Goal: Information Seeking & Learning: Learn about a topic

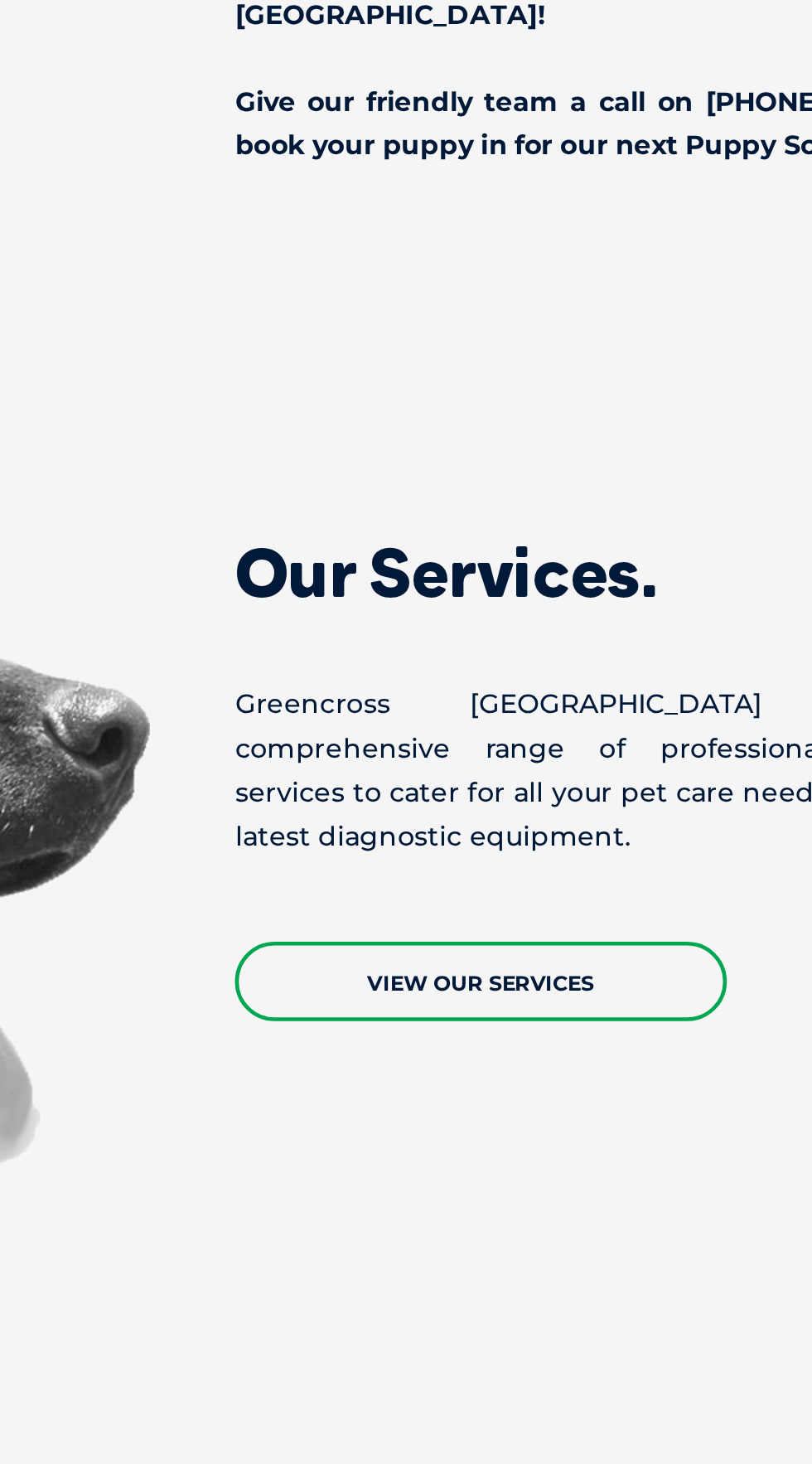
scroll to position [1737, 0]
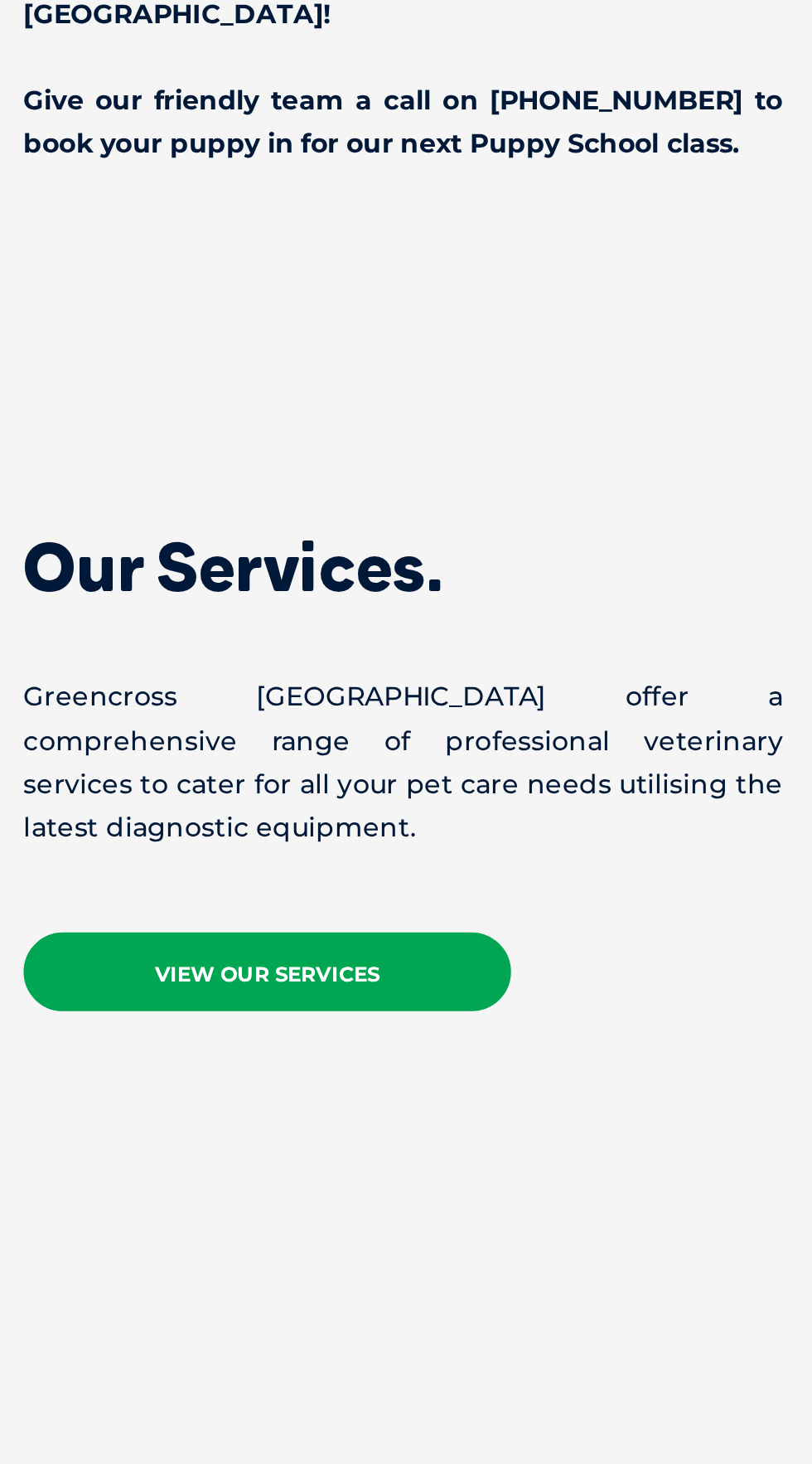
click at [612, 943] on link "View Our Services" at bounding box center [552, 925] width 215 height 35
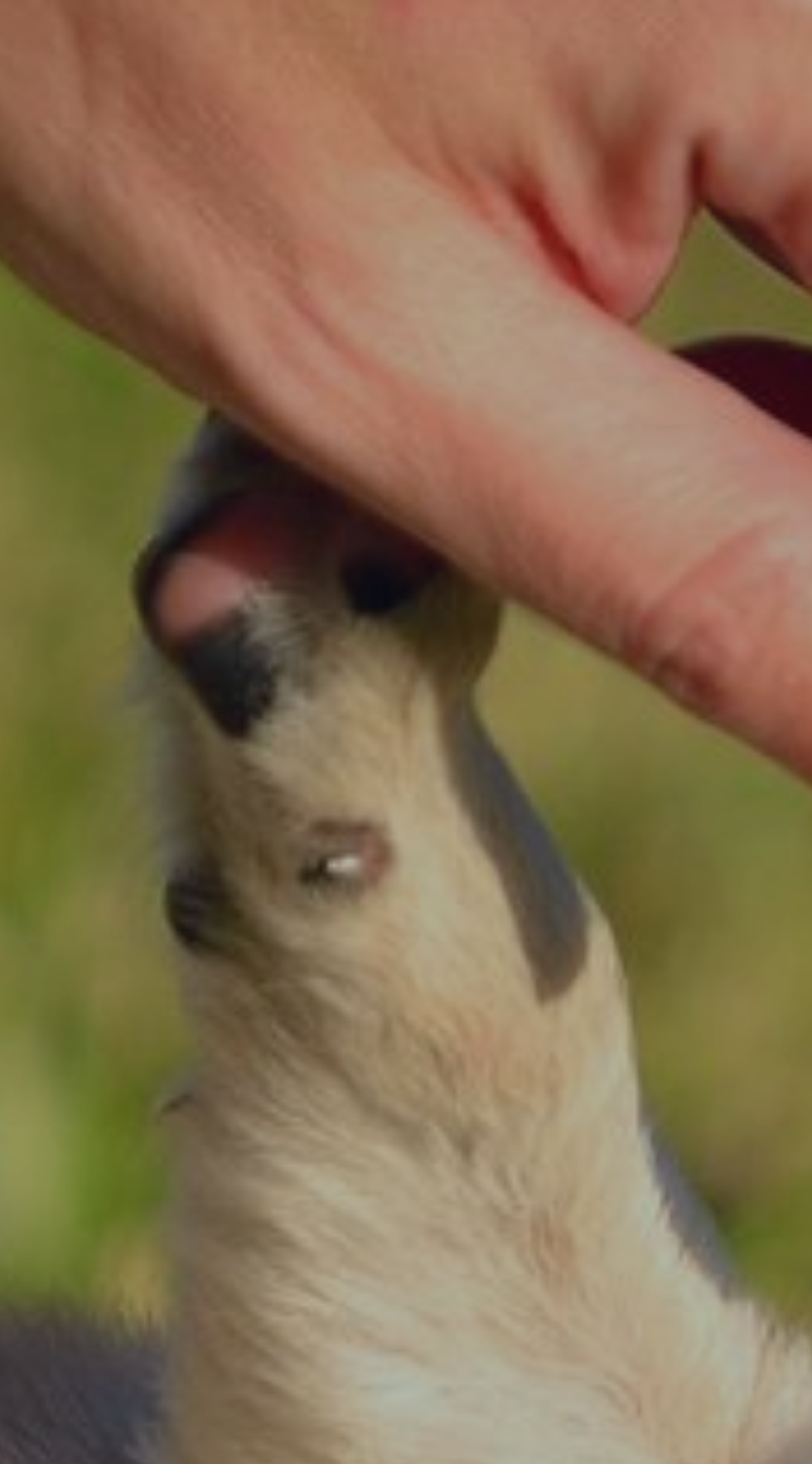
scroll to position [0, 0]
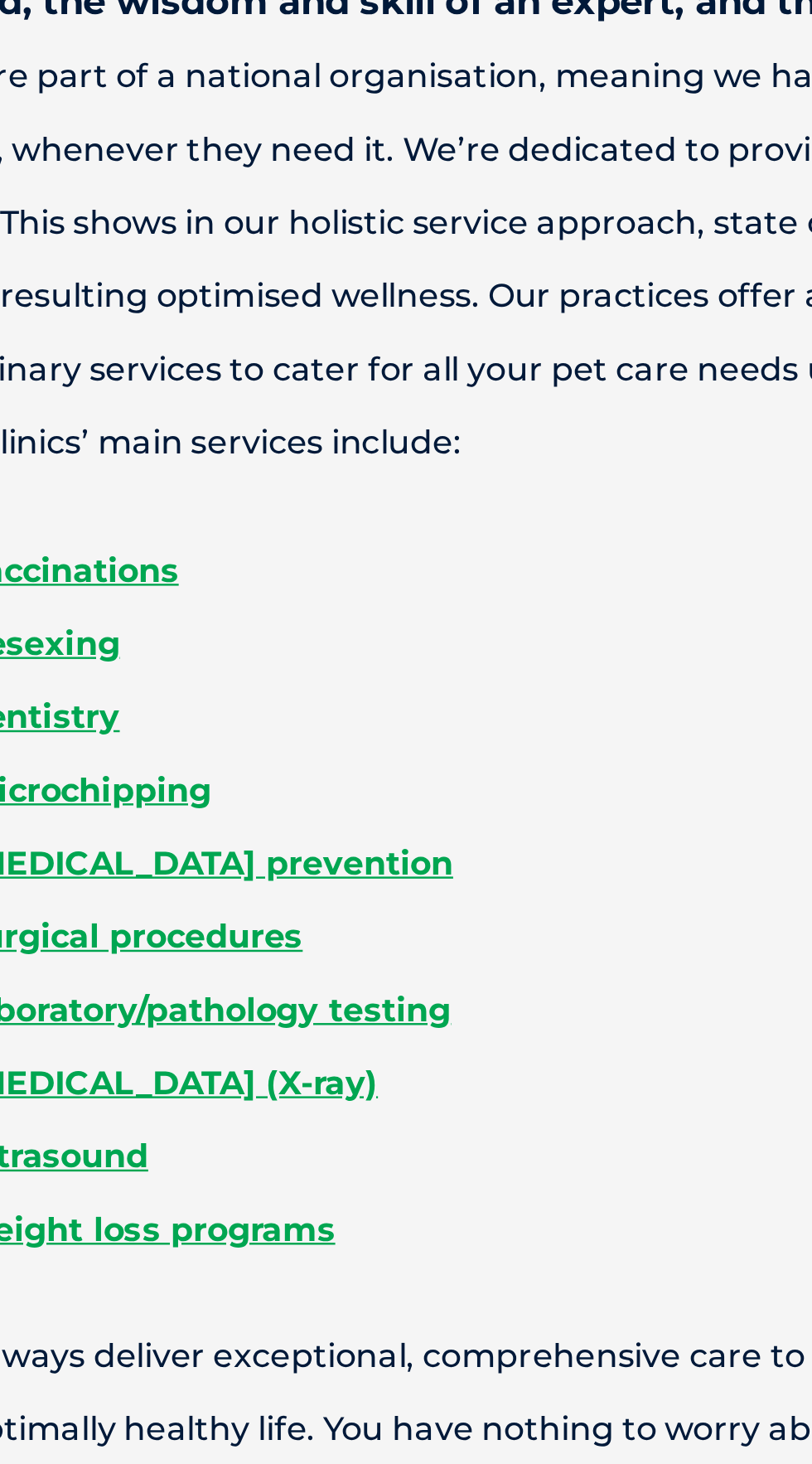
scroll to position [5, 0]
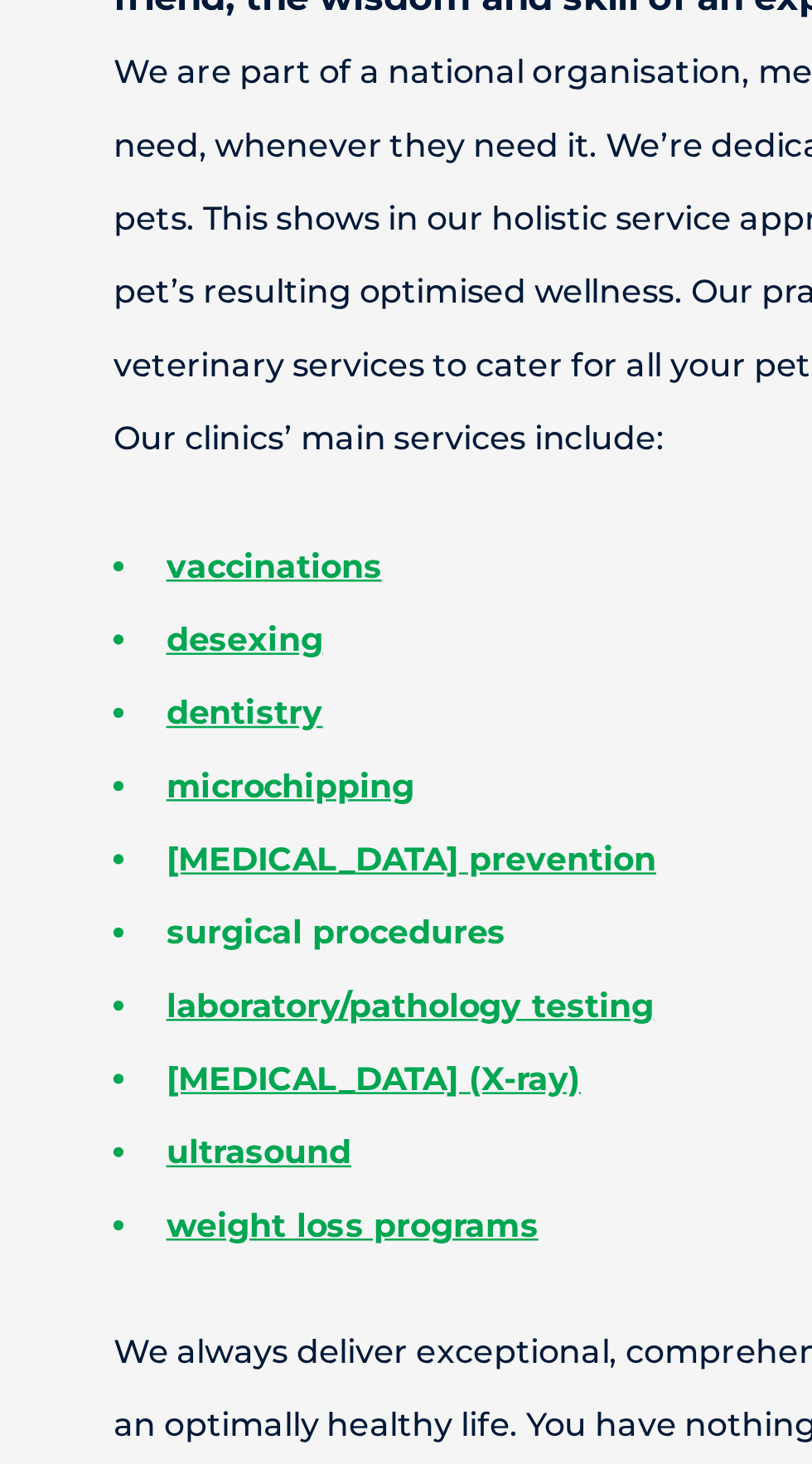
click at [208, 1130] on link "surgical procedures" at bounding box center [166, 1126] width 139 height 16
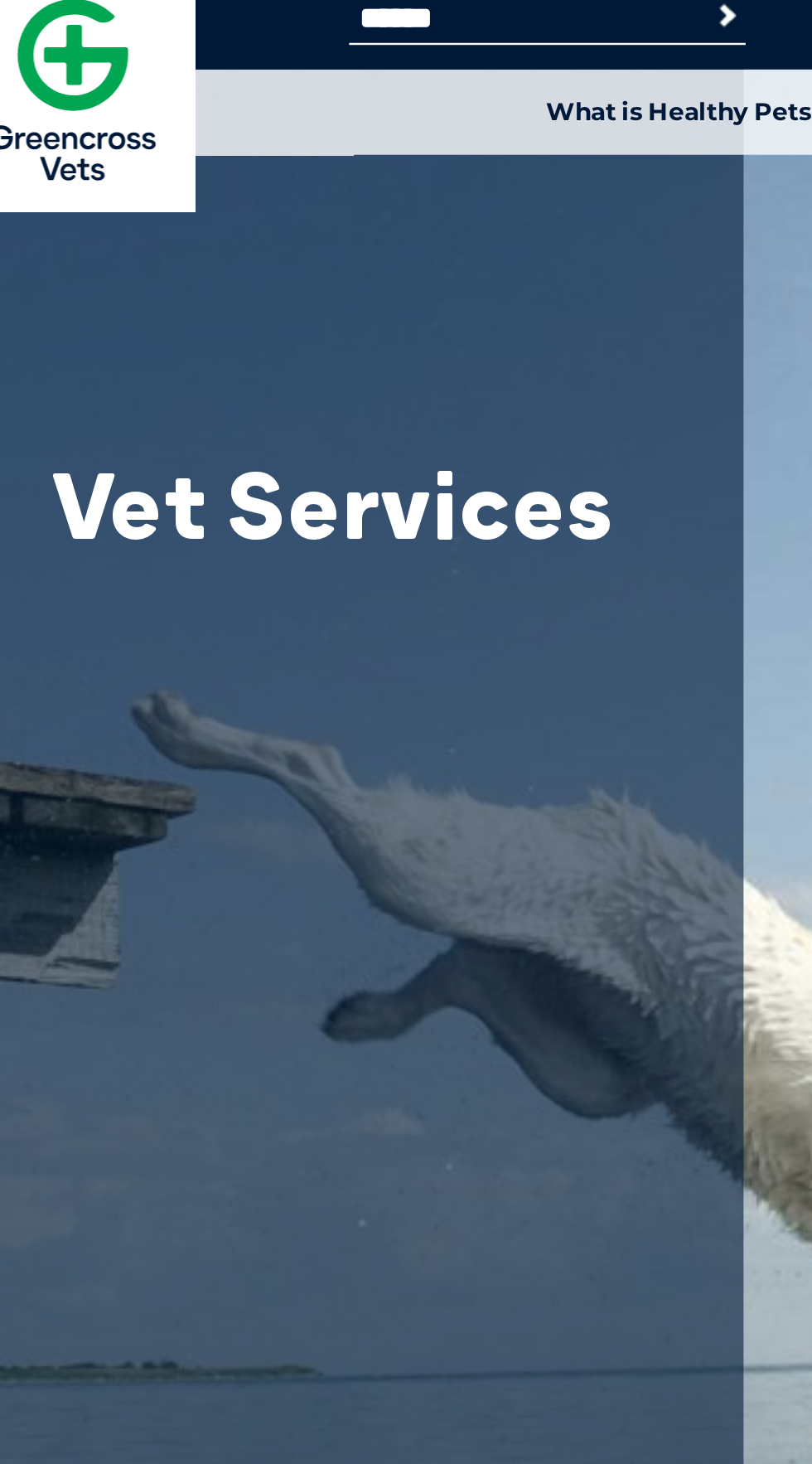
scroll to position [0, 0]
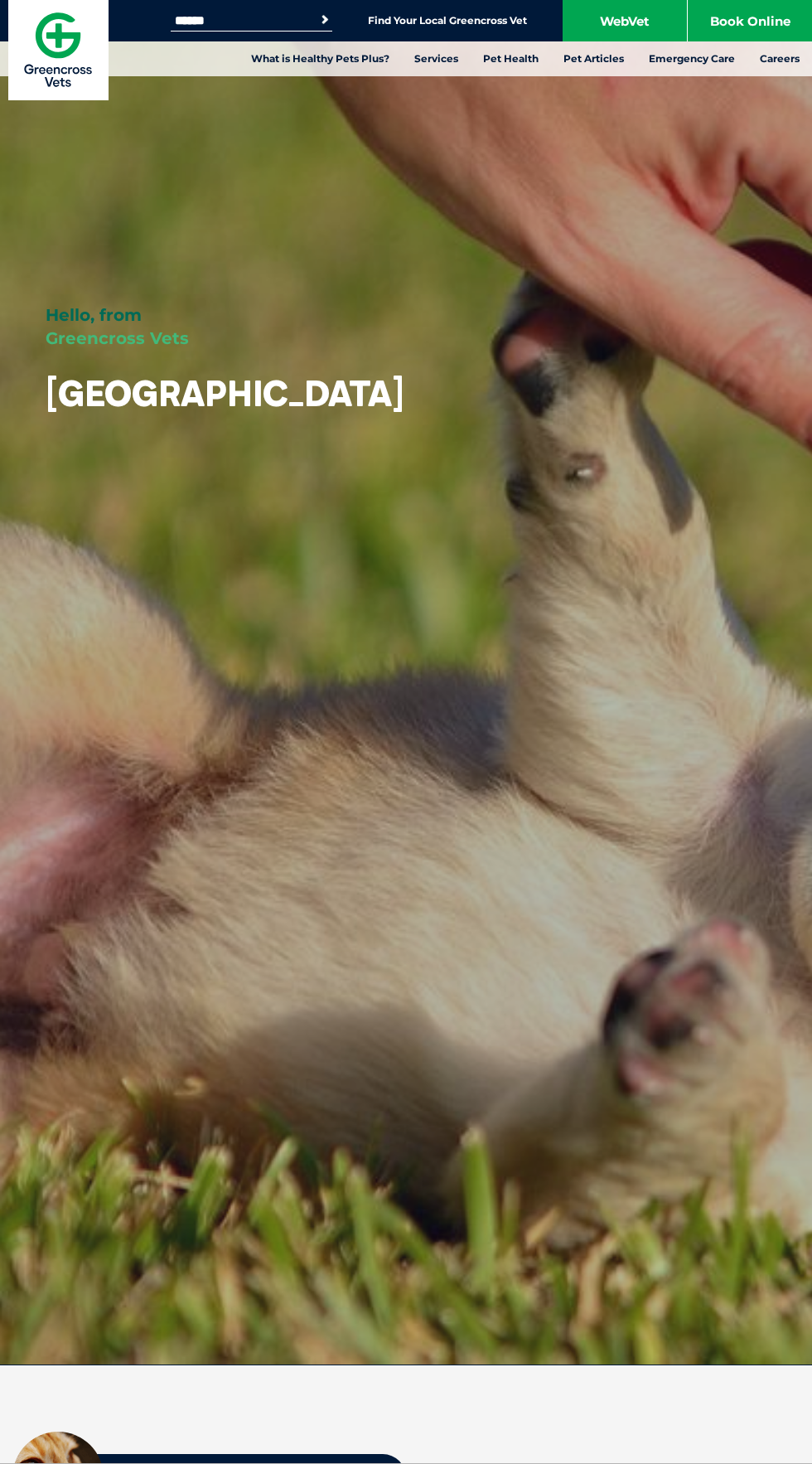
click at [560, 261] on div at bounding box center [386, 683] width 854 height 1448
click at [616, 290] on div at bounding box center [386, 683] width 854 height 1448
